Goal: Task Accomplishment & Management: Complete application form

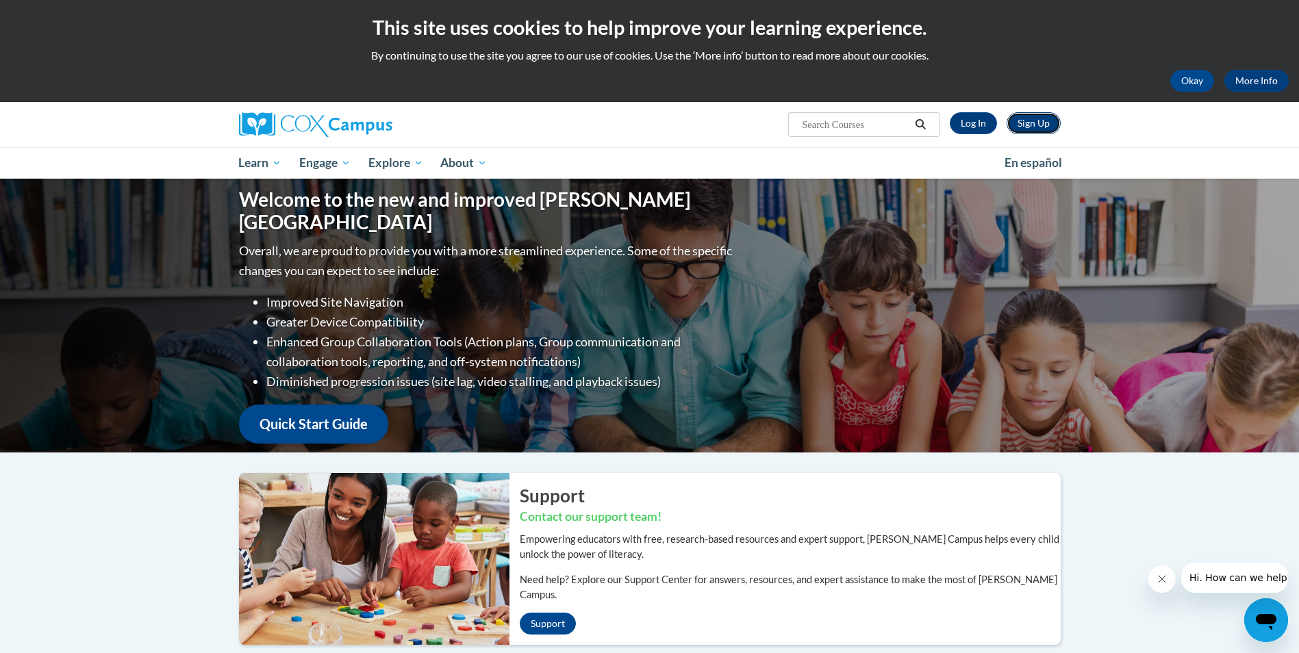
click at [1031, 116] on link "Sign Up" at bounding box center [1034, 123] width 54 height 22
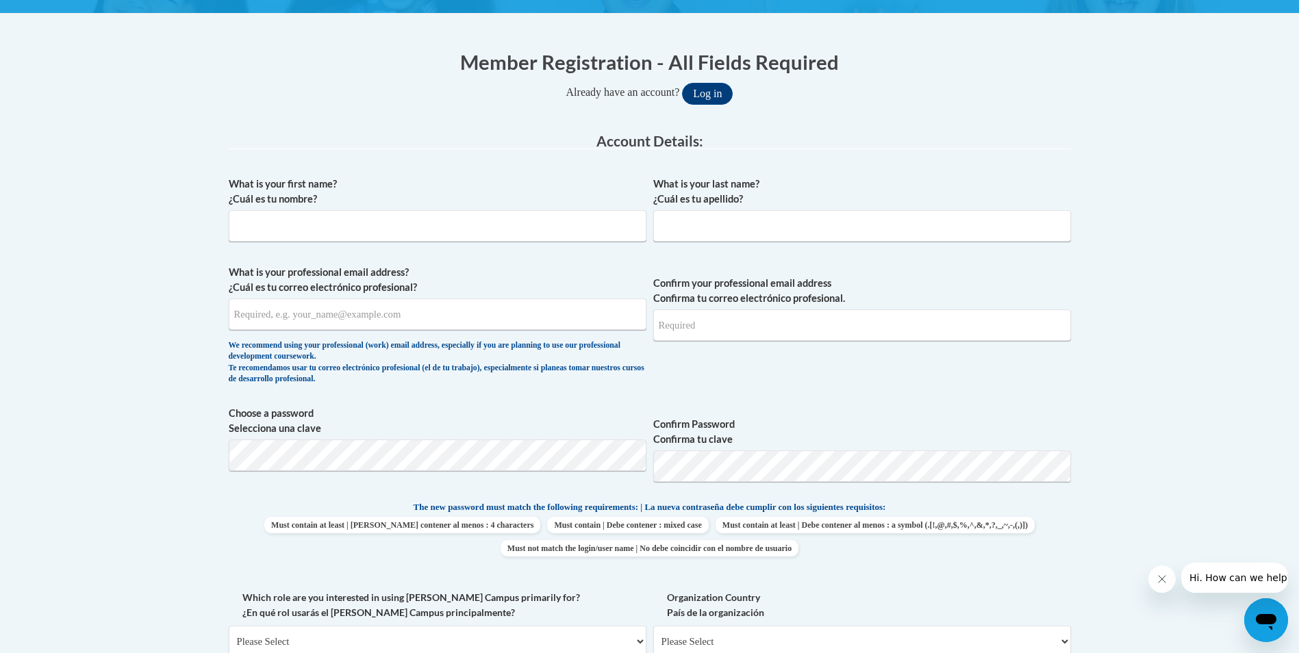
scroll to position [242, 0]
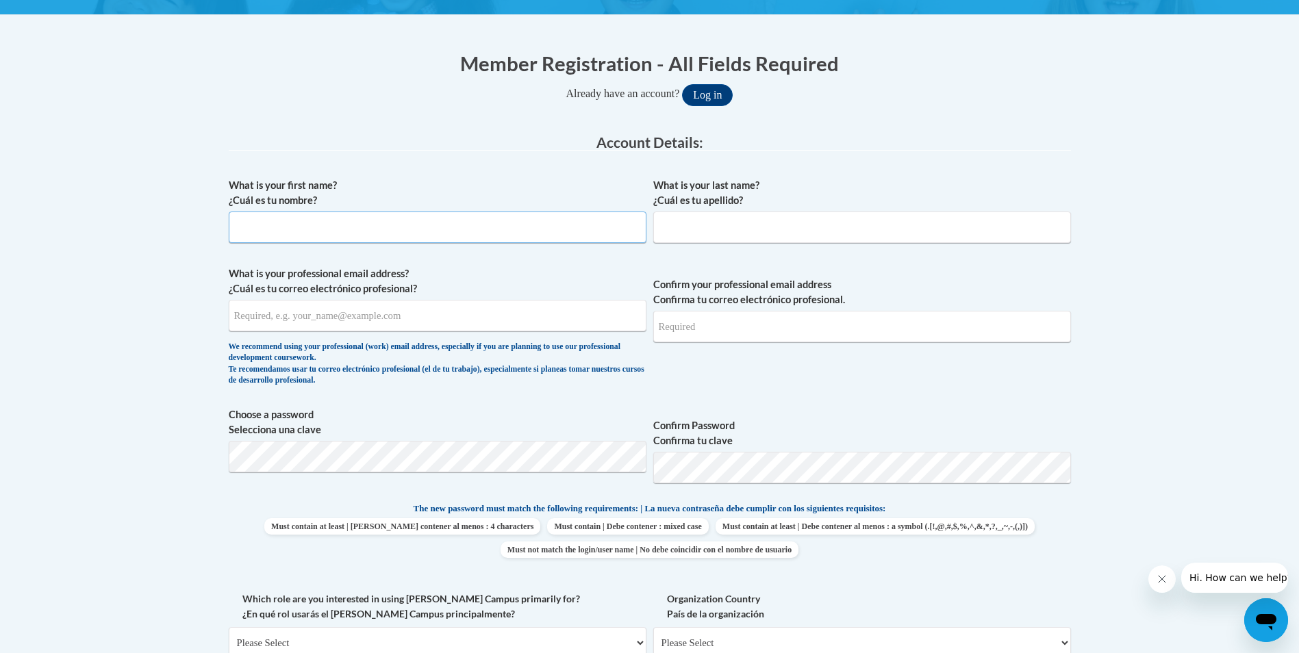
click at [402, 227] on input "What is your first name? ¿Cuál es tu nombre?" at bounding box center [438, 228] width 418 height 32
type input "Shatarica"
type input "Rodgers"
type input "shataricarodgers@yahoo.com"
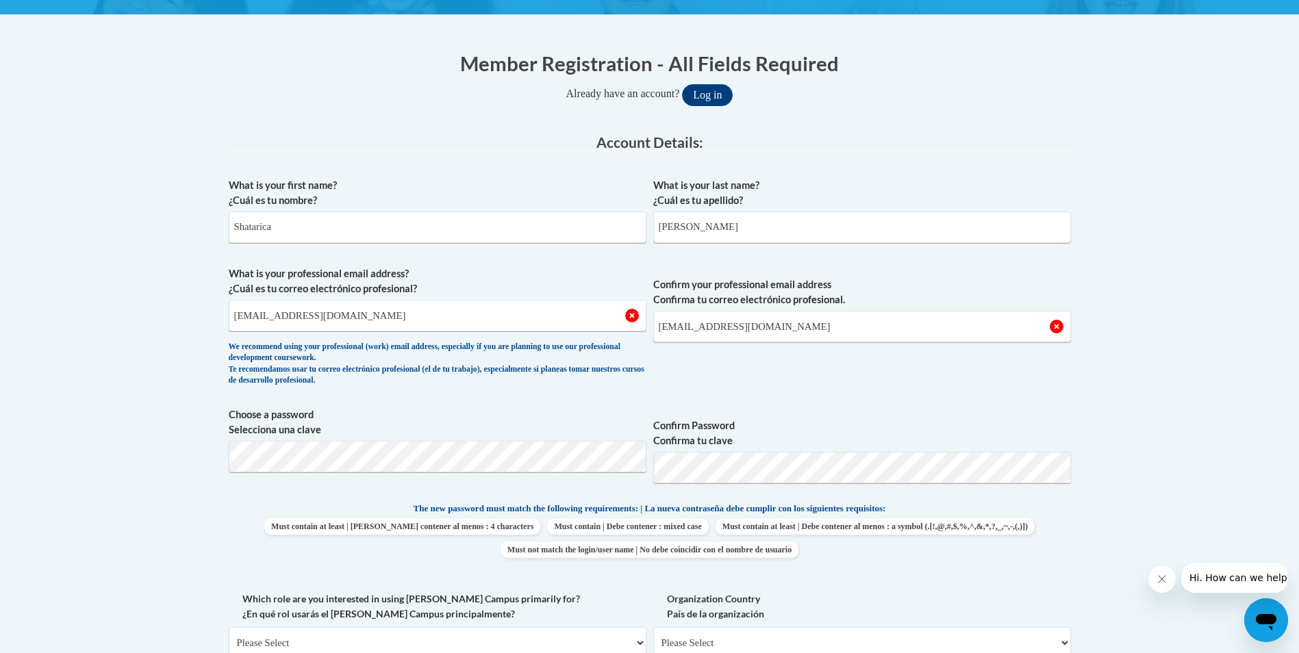
click at [1061, 516] on p "The new password must match the following requirements: | La nueva contraseña d…" at bounding box center [650, 509] width 842 height 17
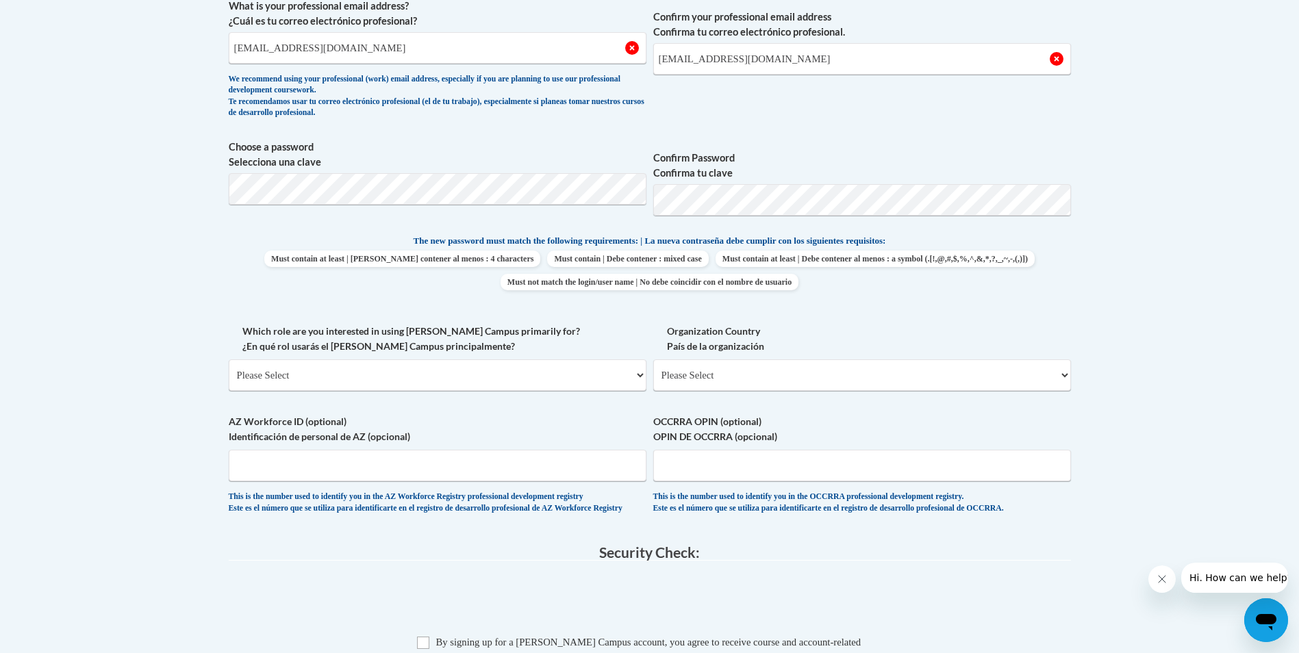
scroll to position [521, 0]
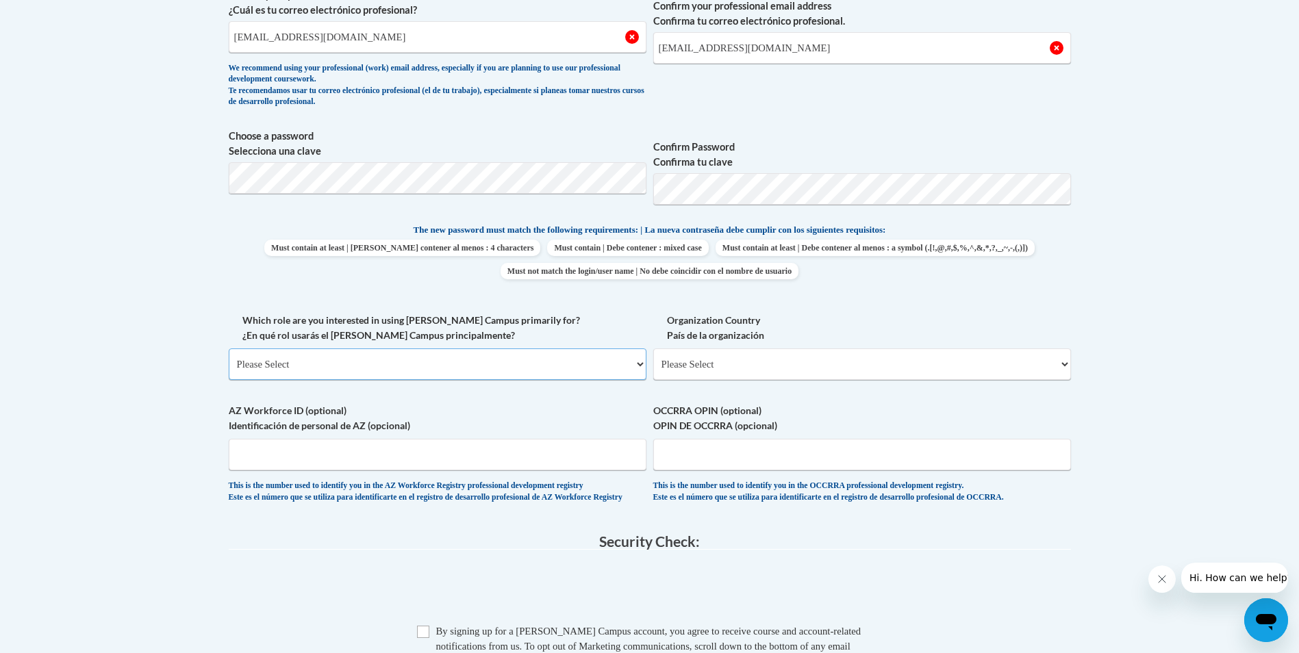
click at [639, 364] on select "Please Select College/University | Colegio/Universidad Community/Nonprofit Part…" at bounding box center [438, 365] width 418 height 32
select select "3271ce3a-a928-4b91-bcec-7d68f79f4f34"
click at [229, 349] on select "Please Select College/University | Colegio/Universidad Community/Nonprofit Part…" at bounding box center [438, 365] width 418 height 32
click at [805, 368] on select "Please Select United States | Estados Unidos Outside of the United States | Fue…" at bounding box center [862, 365] width 418 height 32
select select "ad49bcad-a171-4b2e-b99c-48b446064914"
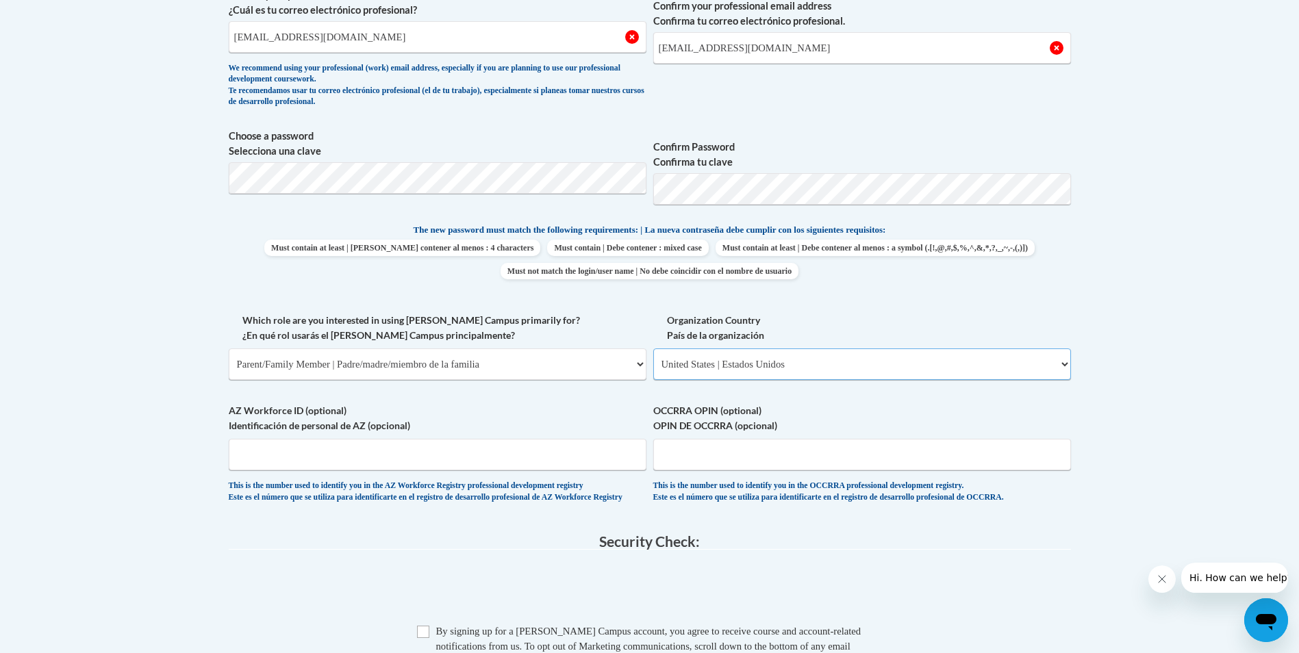
click at [653, 349] on select "Please Select United States | Estados Unidos Outside of the United States | Fue…" at bounding box center [862, 365] width 418 height 32
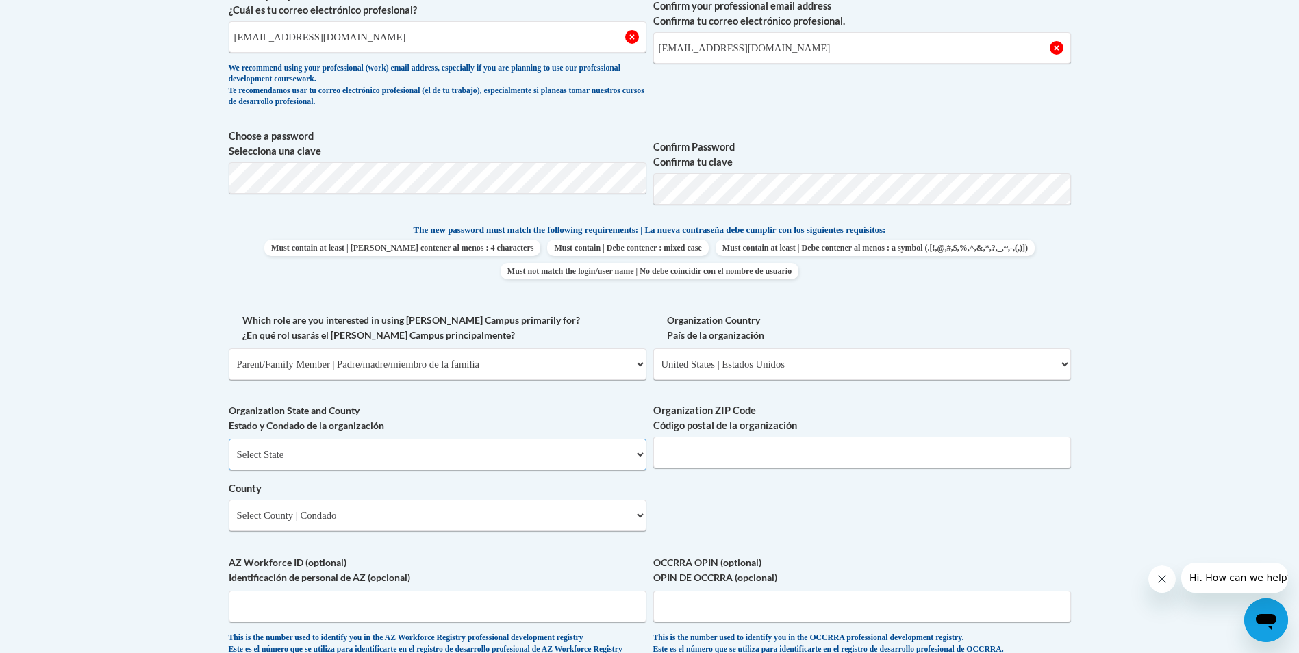
click at [379, 455] on select "Select State Alabama Alaska Arizona Arkansas California Colorado Connecticut De…" at bounding box center [438, 455] width 418 height 32
select select "Florida"
click at [229, 439] on select "Select State Alabama Alaska Arizona Arkansas California Colorado Connecticut De…" at bounding box center [438, 455] width 418 height 32
click at [733, 453] on input "Organization ZIP Code Código postal de la organización" at bounding box center [862, 453] width 418 height 32
type input "32208"
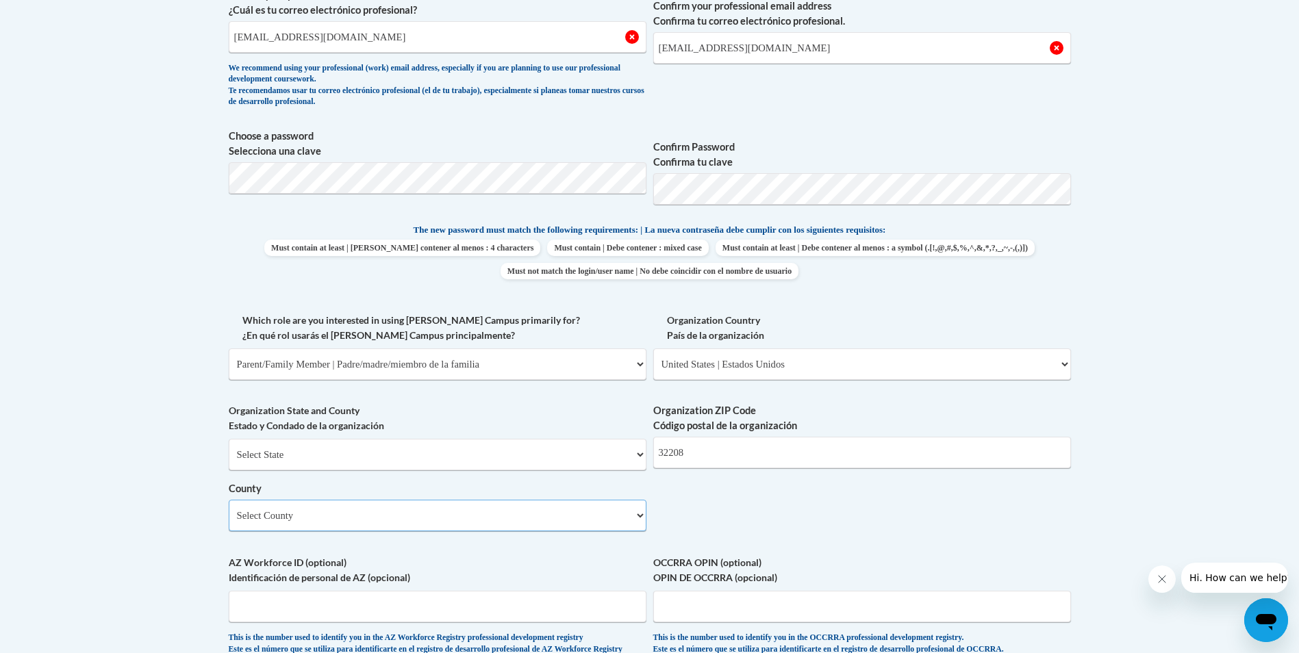
click at [481, 511] on select "Select County Alachua Baker Bay Bradford Brevard Broward Calhoun Charlotte Citr…" at bounding box center [438, 516] width 418 height 32
select select "Duval"
click at [229, 500] on select "Select County Alachua Baker Bay Bradford Brevard Broward Calhoun Charlotte Citr…" at bounding box center [438, 516] width 418 height 32
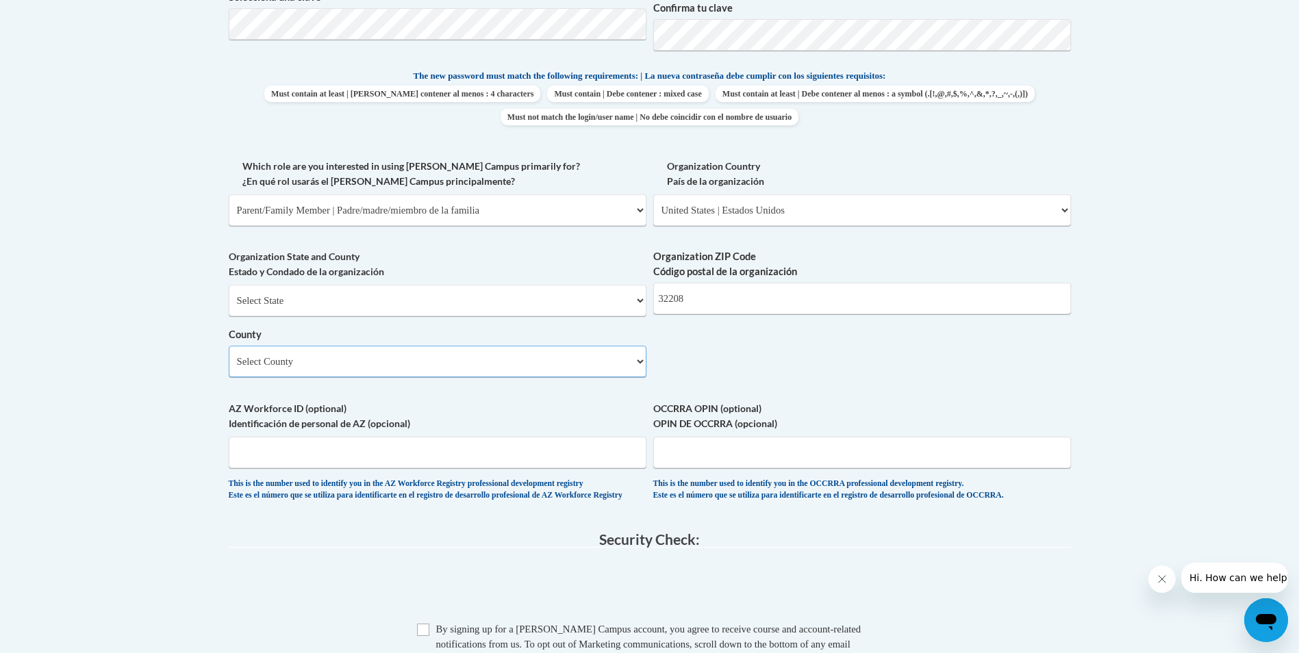
scroll to position [741, 0]
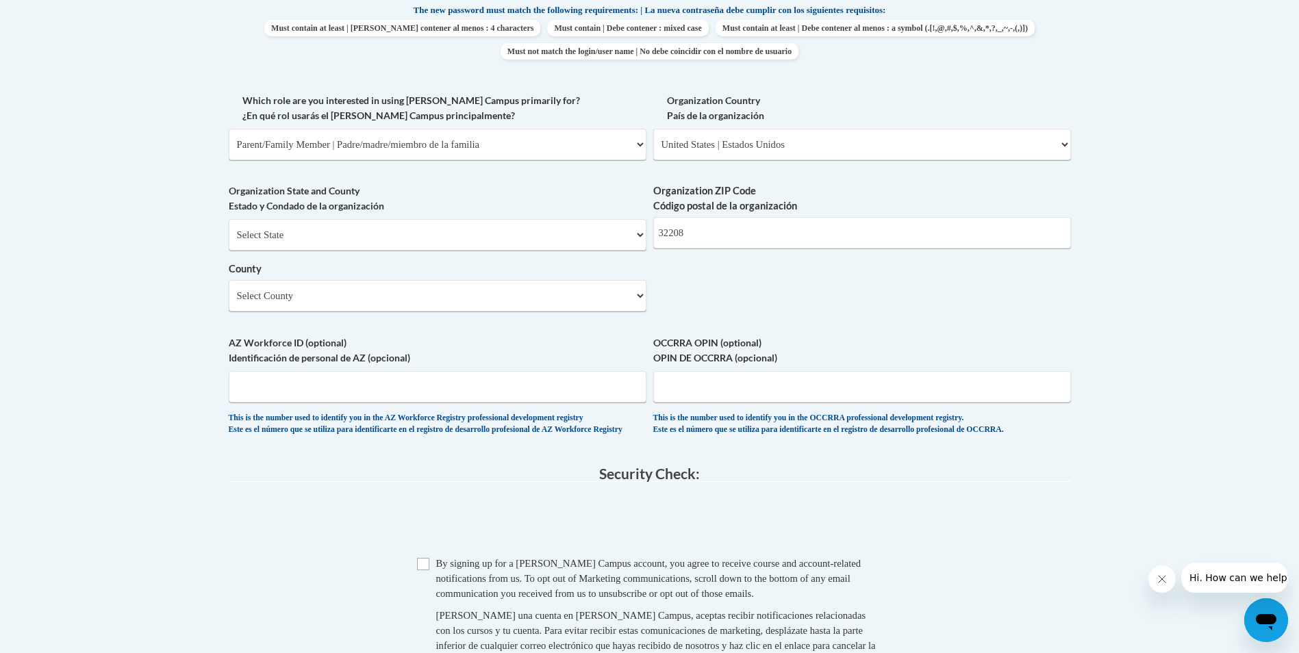
click at [424, 583] on span "Checkbox By signing up for a Cox Campus account, you agree to receive course an…" at bounding box center [650, 619] width 466 height 126
click at [432, 578] on span "Checkbox By signing up for a Cox Campus account, you agree to receive course an…" at bounding box center [650, 619] width 466 height 126
click at [426, 570] on input "Checkbox" at bounding box center [423, 564] width 12 height 12
checkbox input "true"
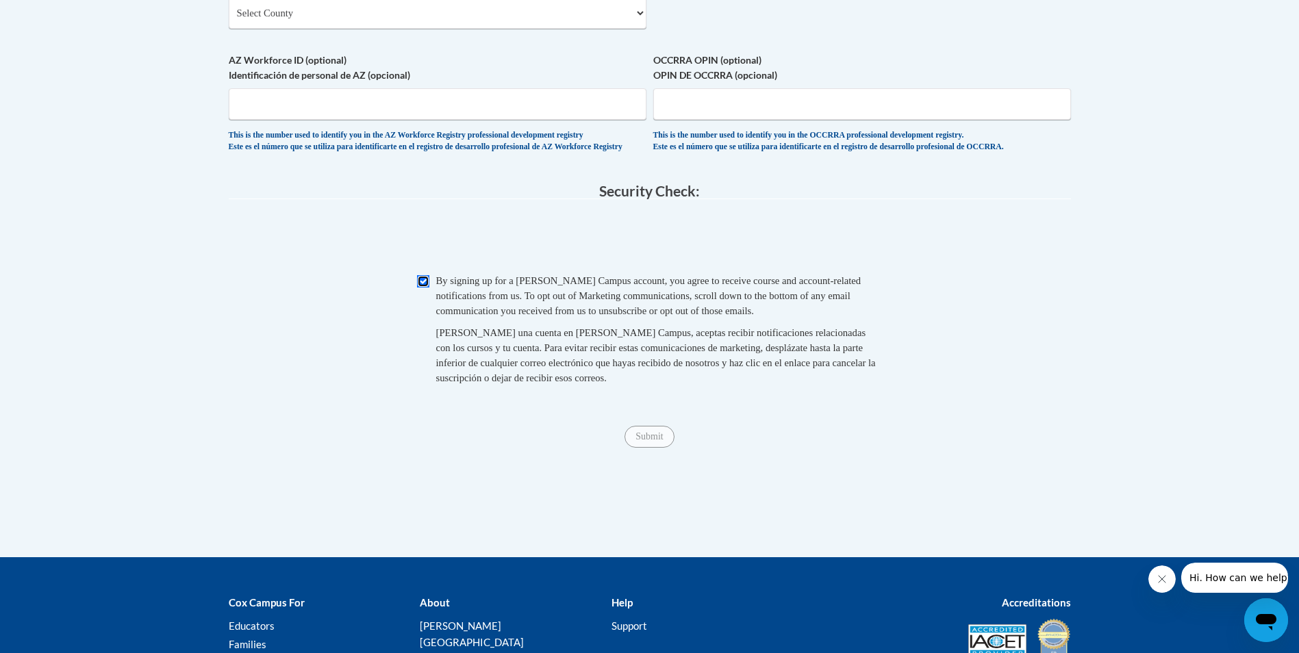
scroll to position [1029, 0]
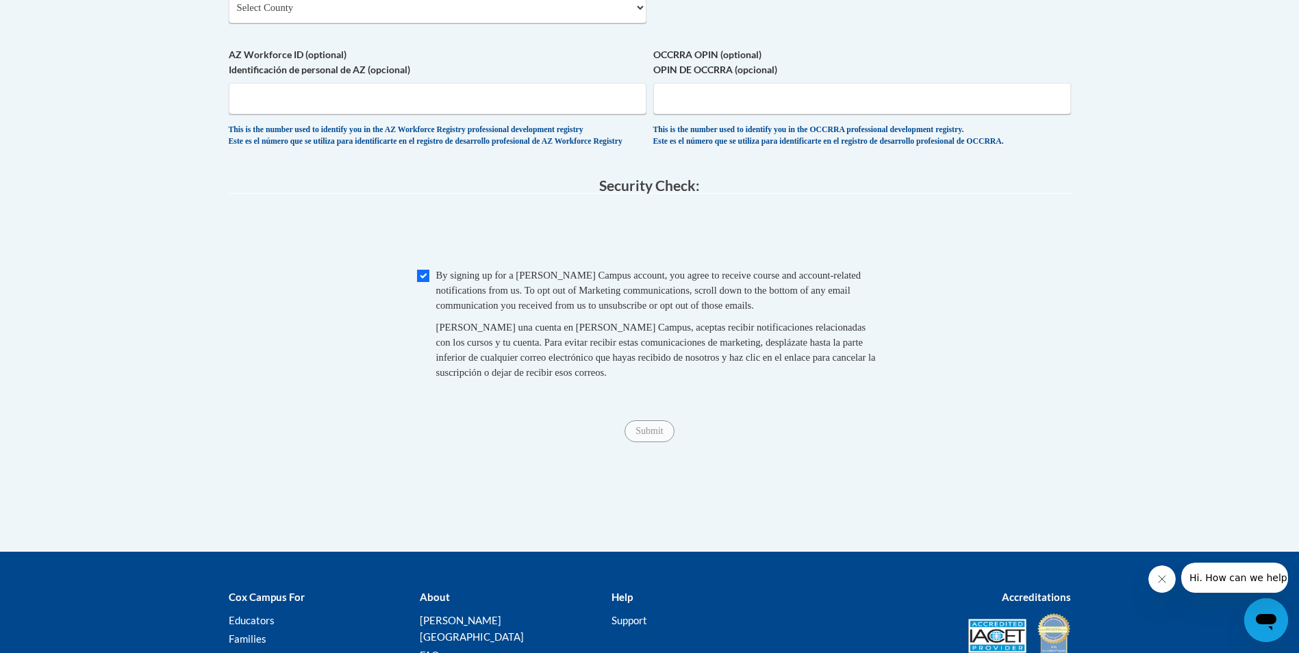
click at [651, 436] on span "Submit" at bounding box center [649, 430] width 49 height 11
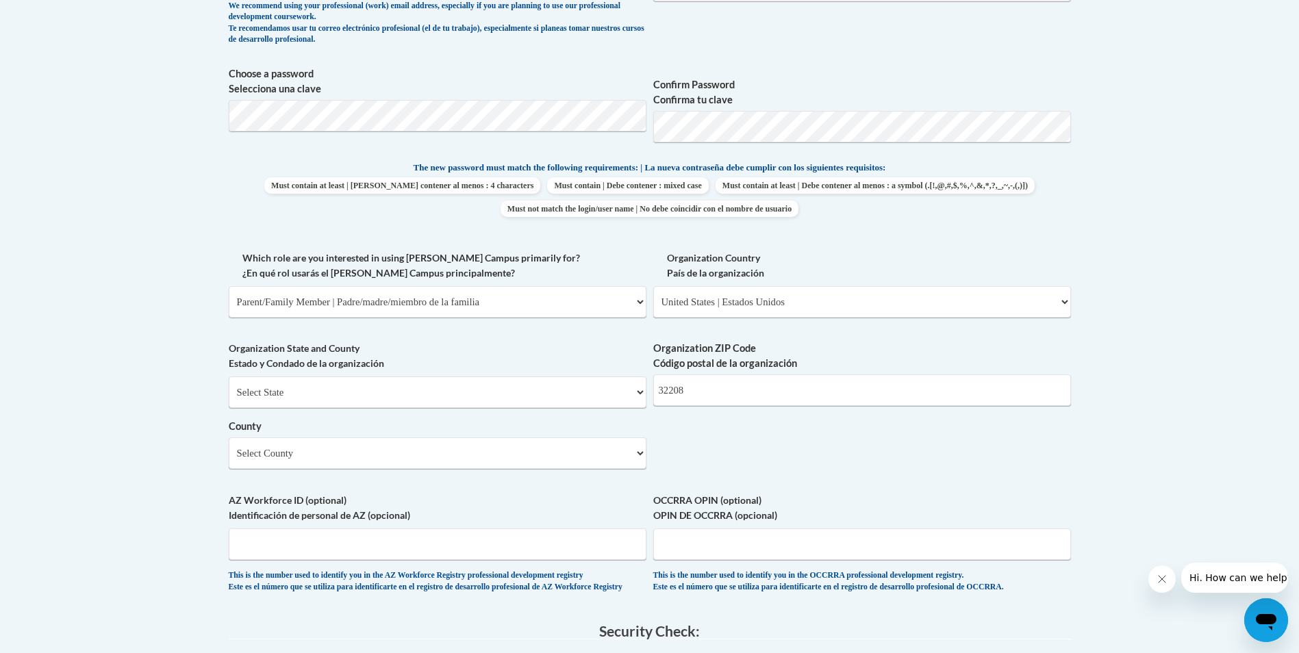
scroll to position [581, 0]
drag, startPoint x: 733, startPoint y: 390, endPoint x: 739, endPoint y: 363, distance: 27.9
click at [734, 390] on input "32208" at bounding box center [862, 393] width 418 height 32
type input "3"
type input "32208"
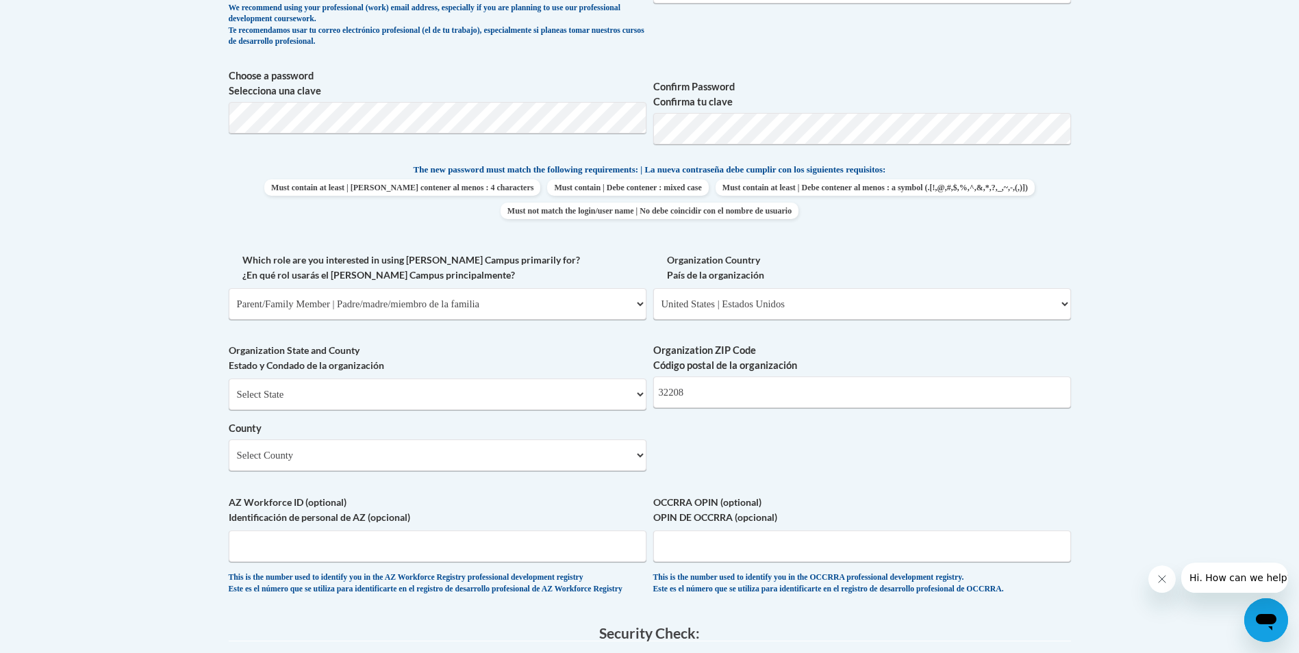
click at [1142, 231] on body "This site uses cookies to help improve your learning experience. By continuing …" at bounding box center [649, 331] width 1299 height 1824
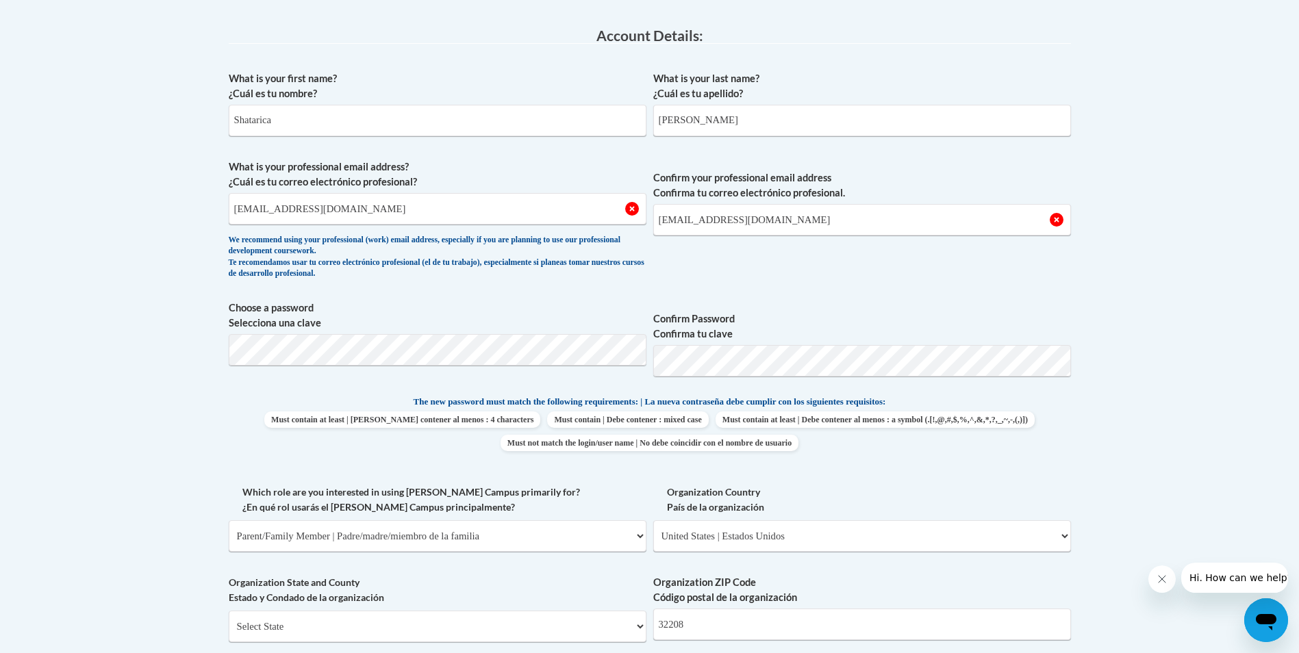
scroll to position [307, 0]
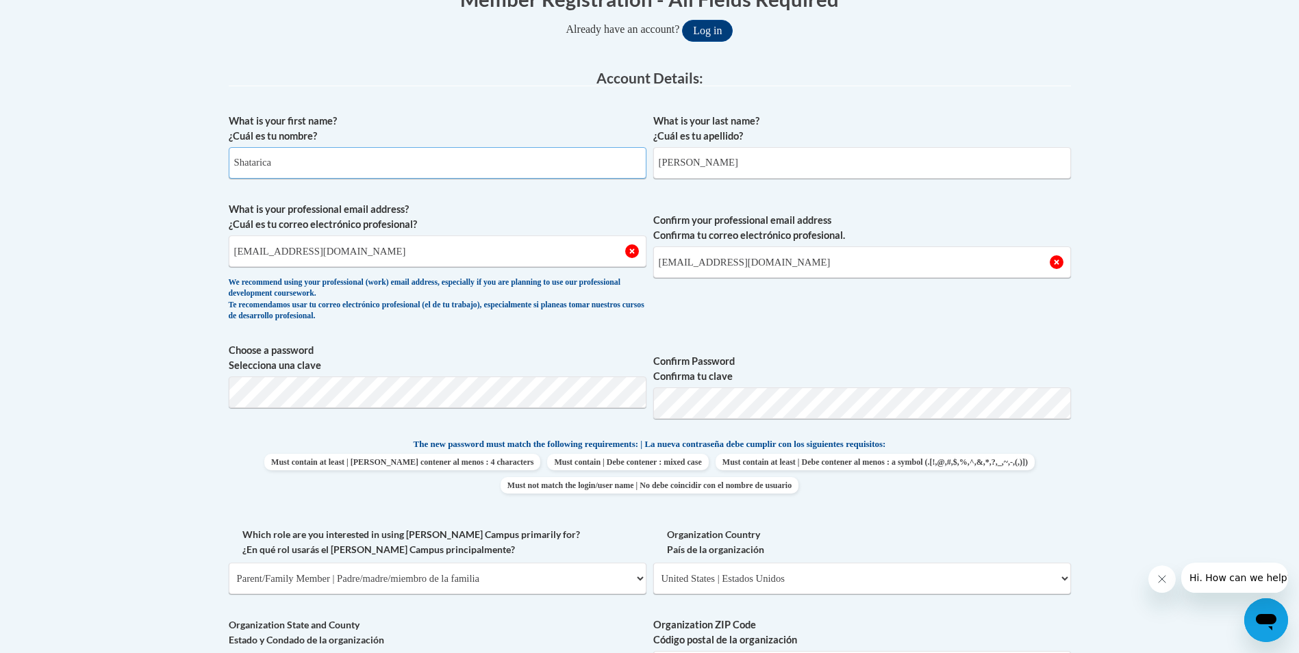
click at [433, 162] on input "Shatarica" at bounding box center [438, 163] width 418 height 32
type input "S"
type input "Shatarica"
click at [698, 170] on input "Rodgers" at bounding box center [862, 163] width 418 height 32
type input "R"
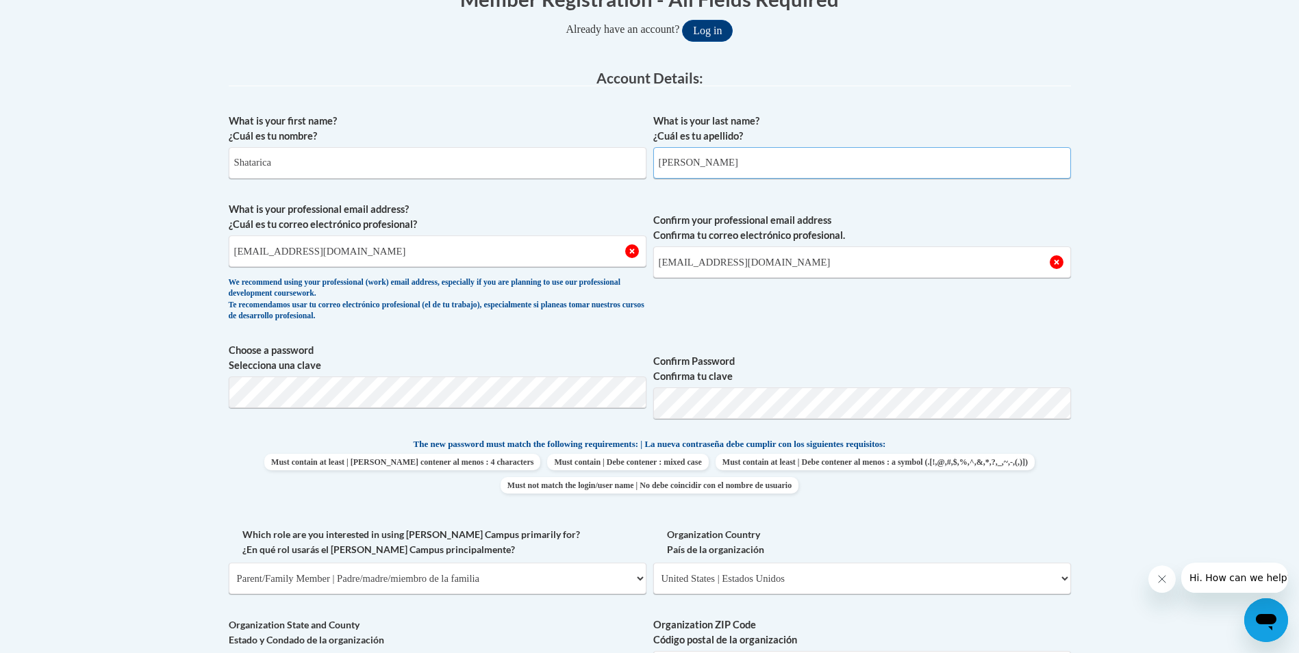
type input "Rodgers"
click at [450, 244] on input "[EMAIL_ADDRESS][DOMAIN_NAME]" at bounding box center [438, 252] width 418 height 32
type input "s"
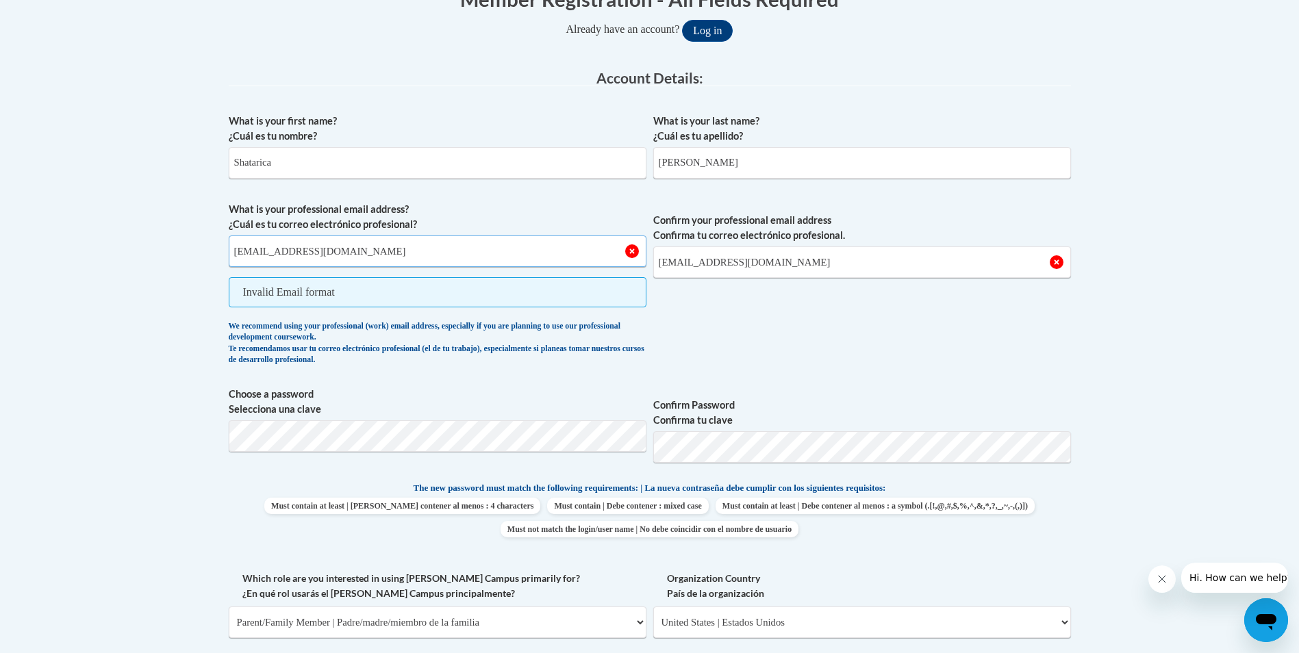
type input "[EMAIL_ADDRESS][DOMAIN_NAME]"
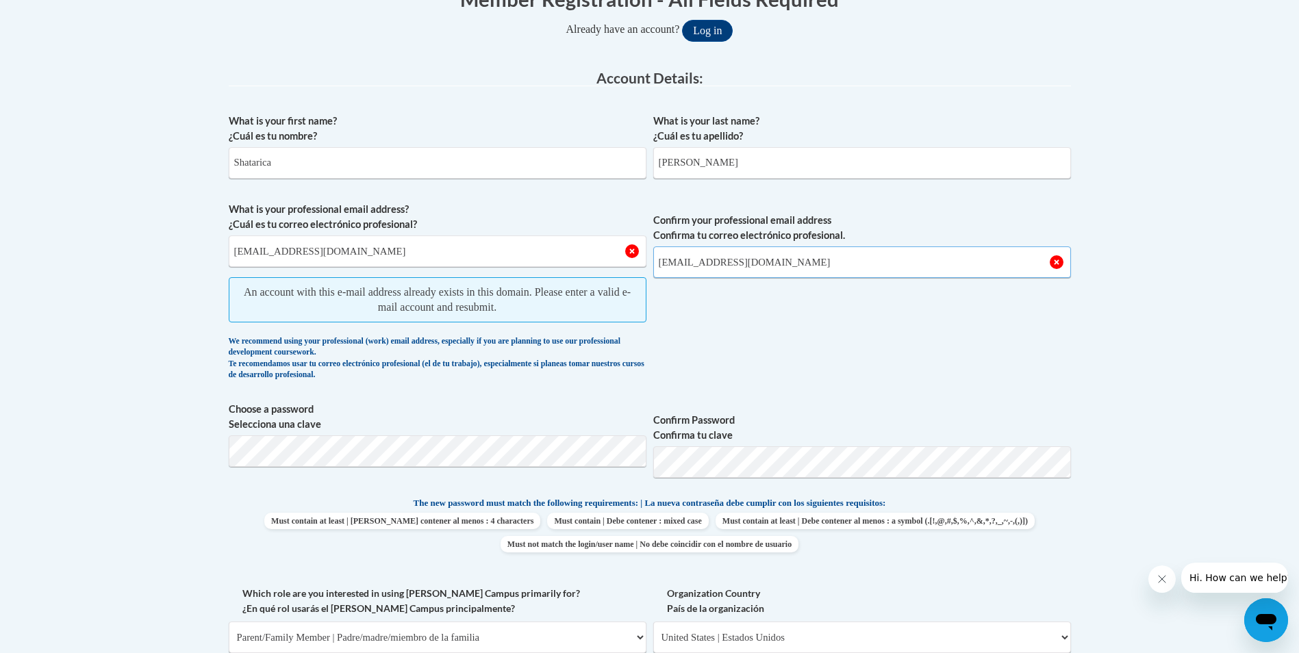
click at [796, 262] on input "[EMAIL_ADDRESS][DOMAIN_NAME]" at bounding box center [862, 263] width 418 height 32
type input "s"
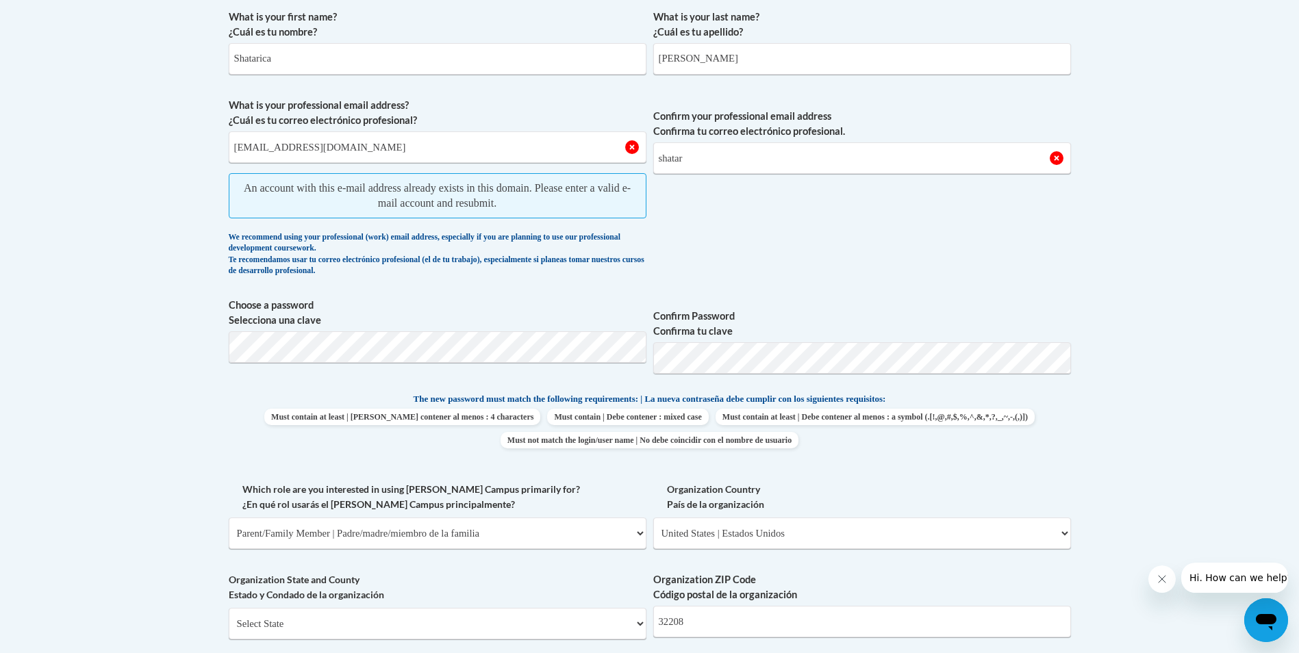
scroll to position [277, 0]
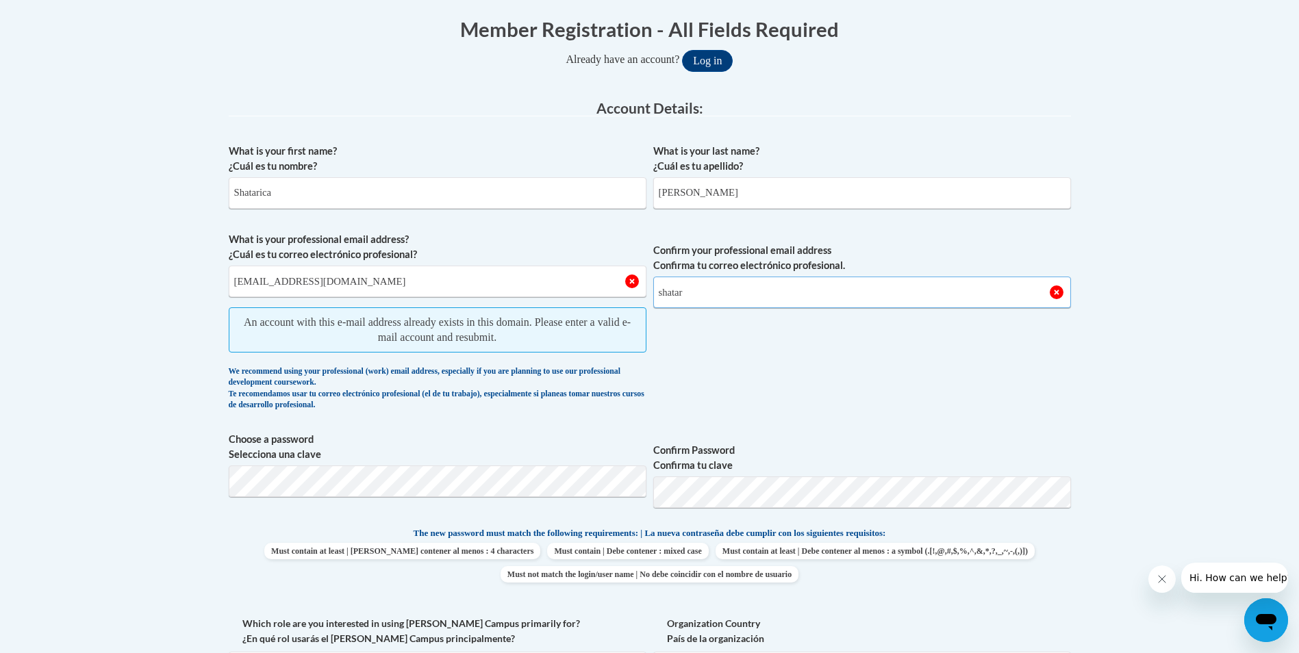
click at [729, 284] on input "shatar" at bounding box center [862, 293] width 418 height 32
click at [742, 288] on input "shataricarodgers@" at bounding box center [862, 293] width 418 height 32
type input "[EMAIL_ADDRESS][DOMAIN_NAME]"
click at [1026, 375] on span "Confirm your professional email address Confirma tu correo electrónico profesio…" at bounding box center [862, 325] width 418 height 186
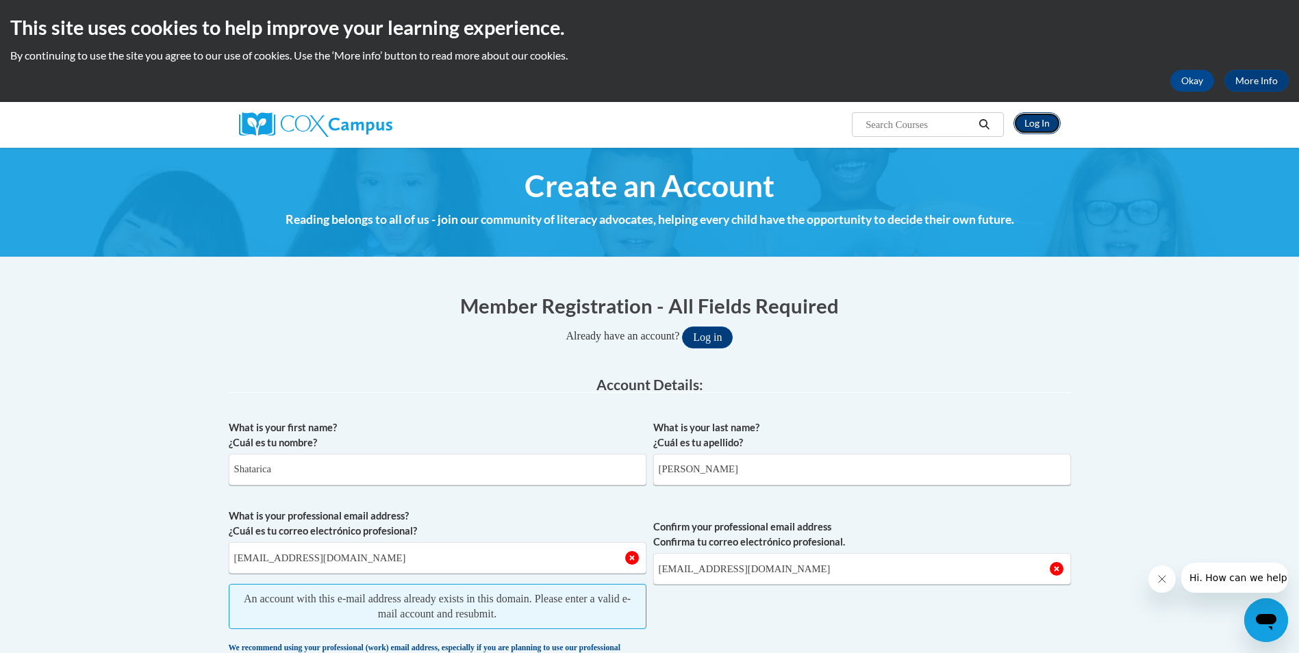
click at [1056, 118] on link "Log In" at bounding box center [1036, 123] width 47 height 22
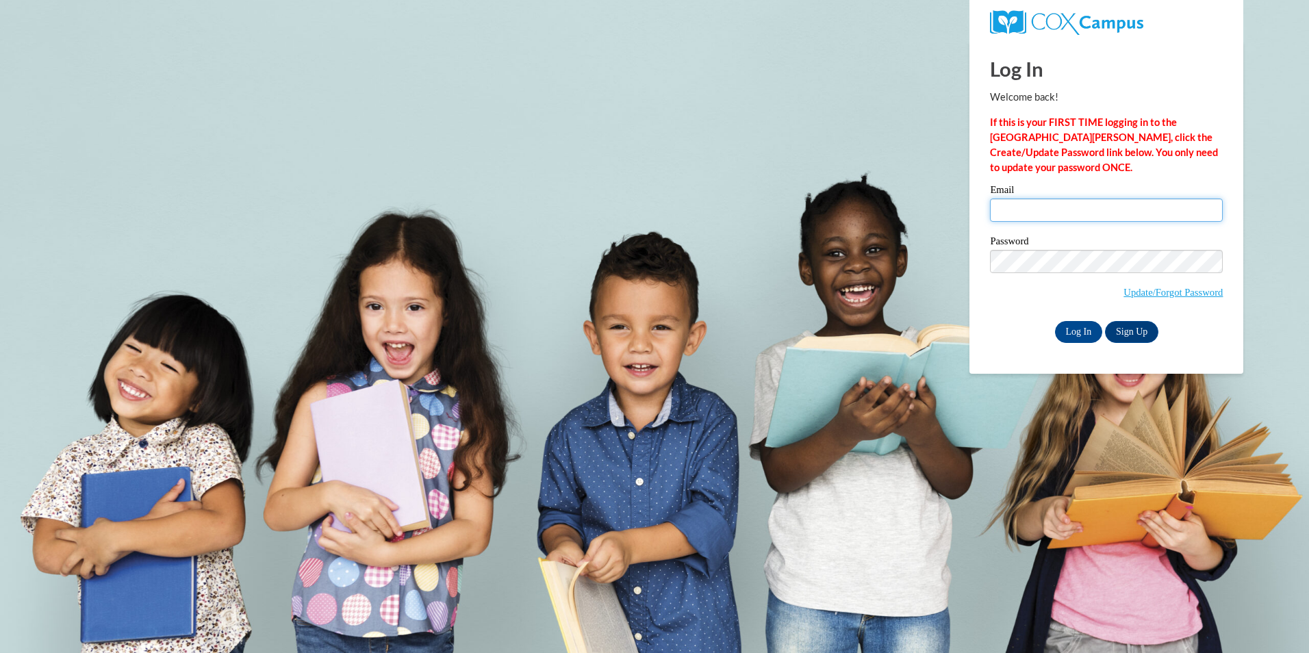
click at [1043, 202] on input "Email" at bounding box center [1106, 210] width 233 height 23
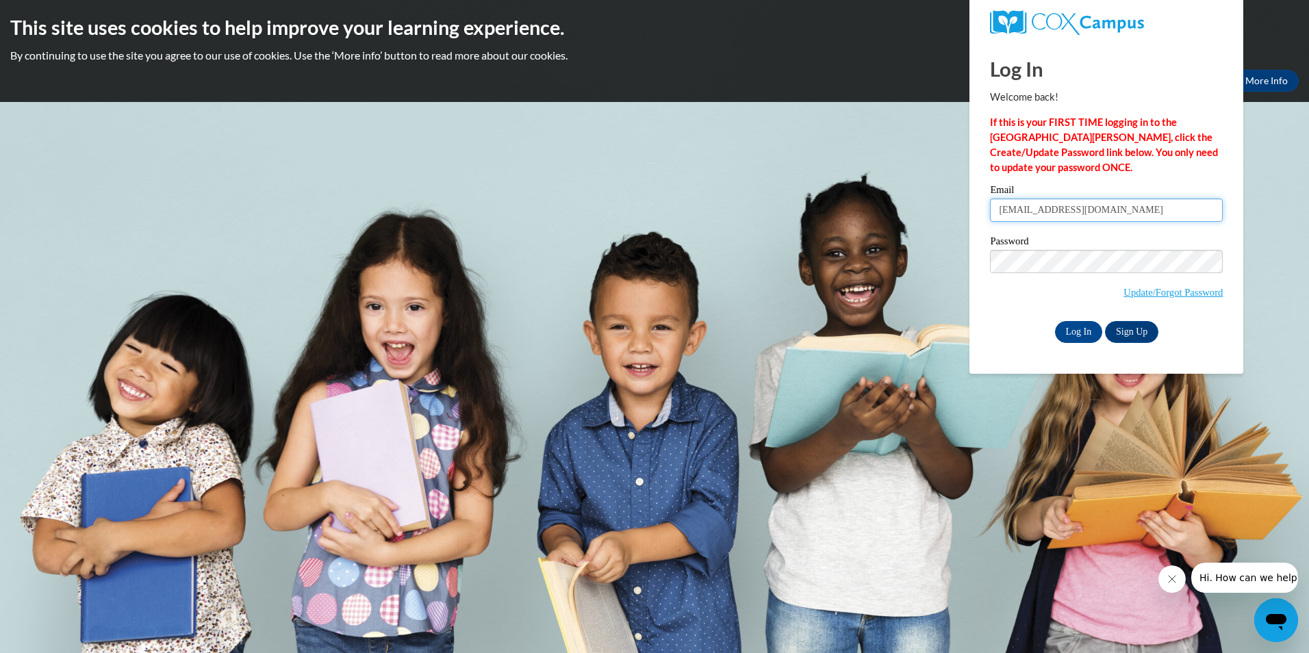
click at [1148, 201] on input "[EMAIL_ADDRESS][DOMAIN_NAME]" at bounding box center [1106, 210] width 233 height 23
type input "s"
type input "[EMAIL_ADDRESS][DOMAIN_NAME]"
click at [1059, 331] on input "Log In" at bounding box center [1079, 332] width 48 height 22
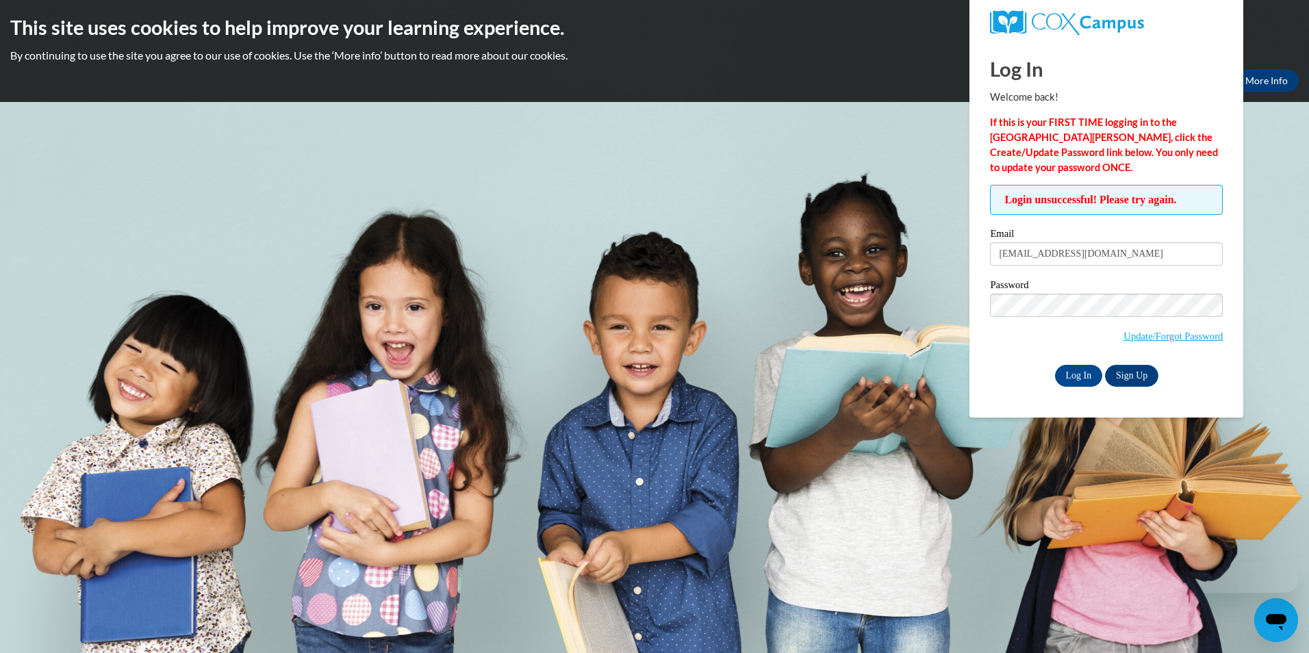
click at [1059, 292] on label "Password" at bounding box center [1106, 287] width 233 height 14
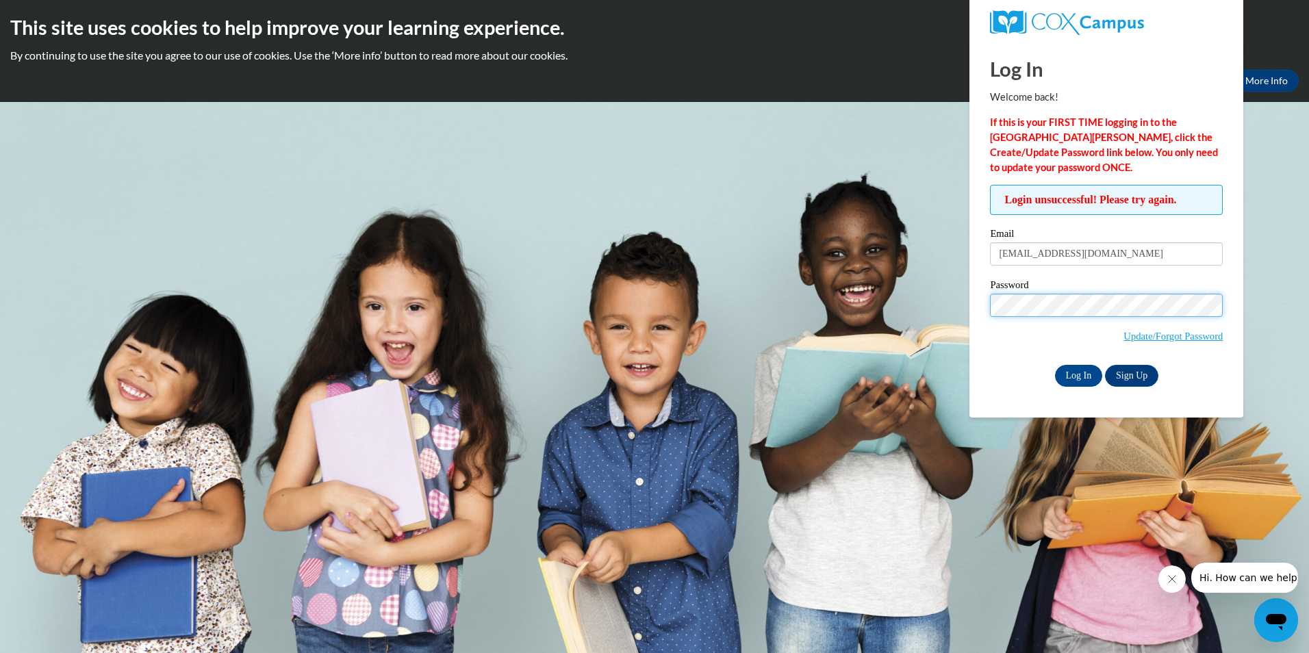
click at [1055, 365] on input "Log In" at bounding box center [1079, 376] width 48 height 22
